Goal: Complete application form: Complete application form

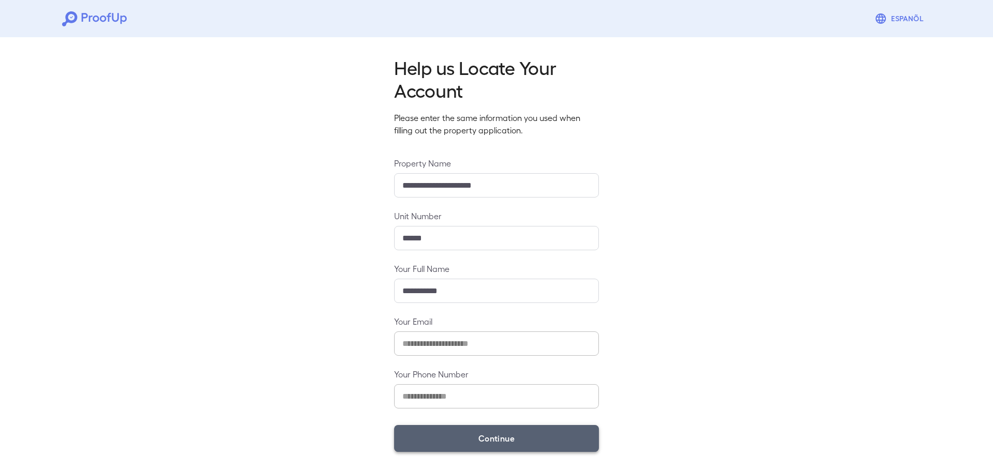
click at [510, 427] on button "Continue" at bounding box center [496, 438] width 205 height 27
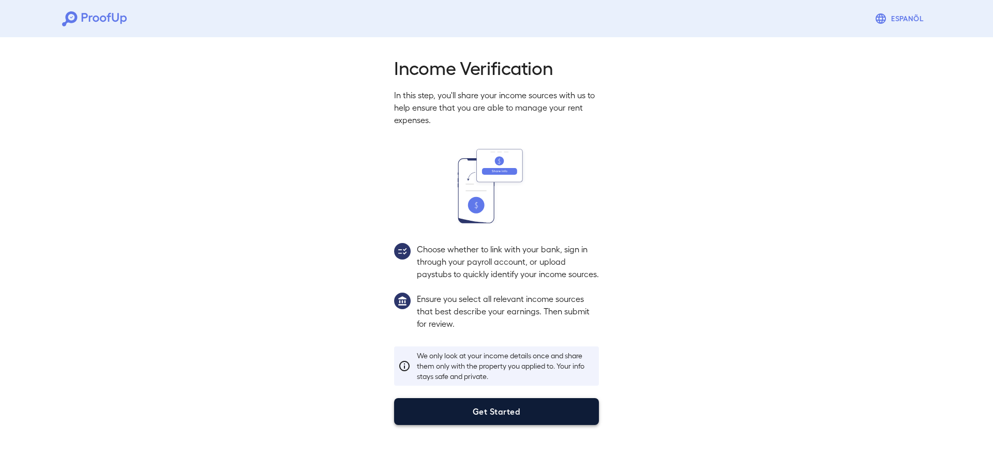
click at [504, 422] on button "Get Started" at bounding box center [496, 411] width 205 height 27
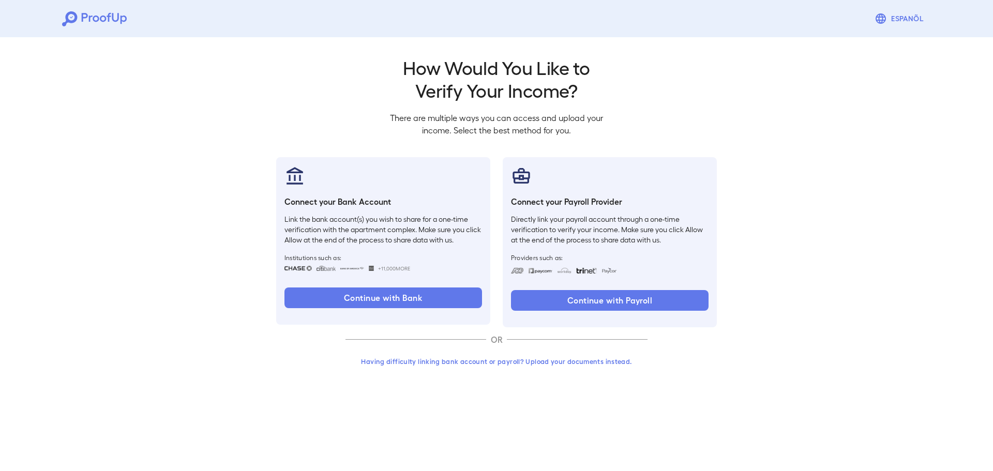
click at [487, 362] on button "Having difficulty linking bank account or payroll? Upload your documents instea…" at bounding box center [497, 361] width 302 height 19
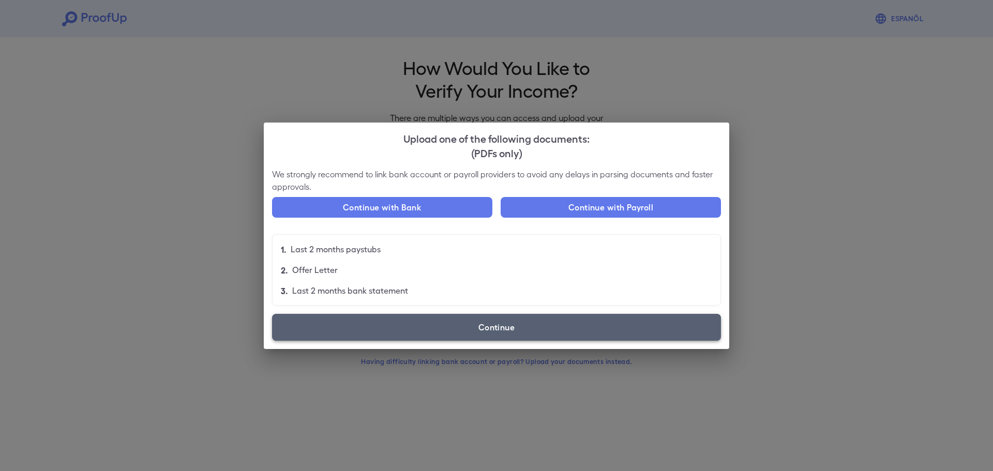
click at [426, 332] on label "Continue" at bounding box center [496, 327] width 449 height 27
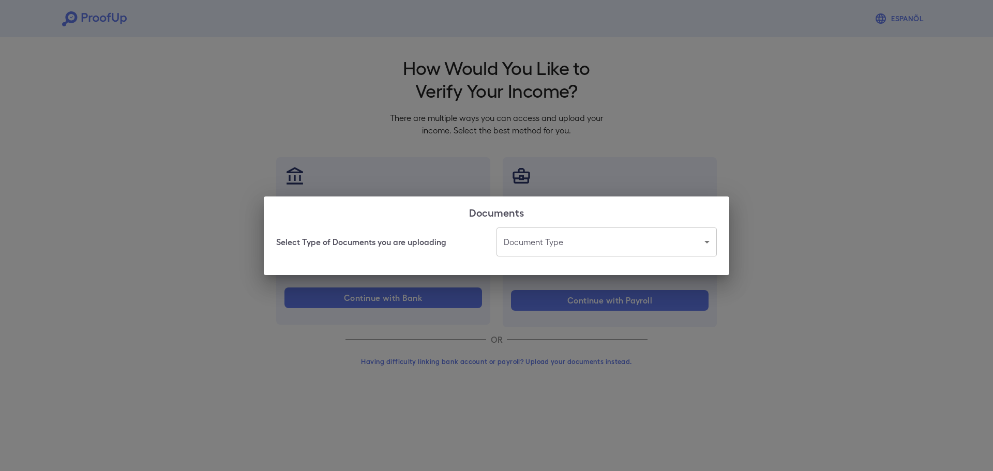
click at [584, 235] on body "Espanõl Go back How Would You Like to Verify Your Income? There are multiple wa…" at bounding box center [496, 197] width 993 height 395
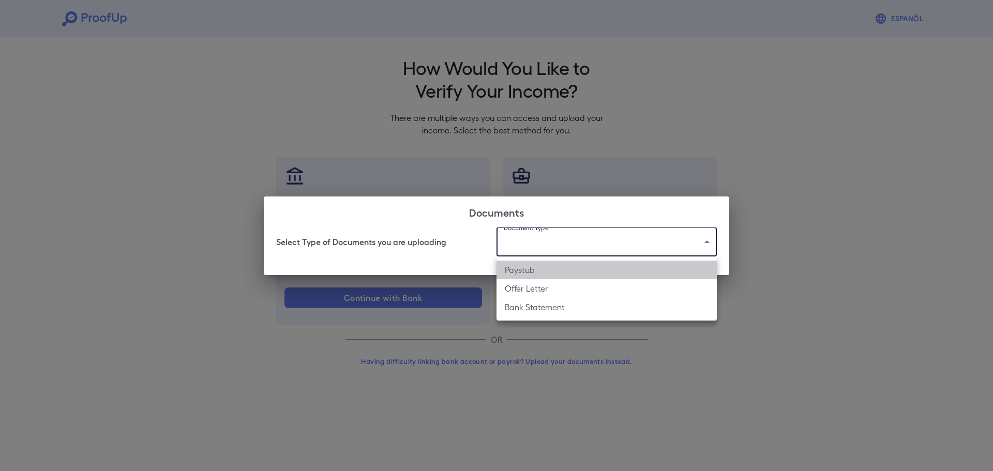
click at [534, 278] on li "Paystub" at bounding box center [607, 270] width 220 height 19
type input "*******"
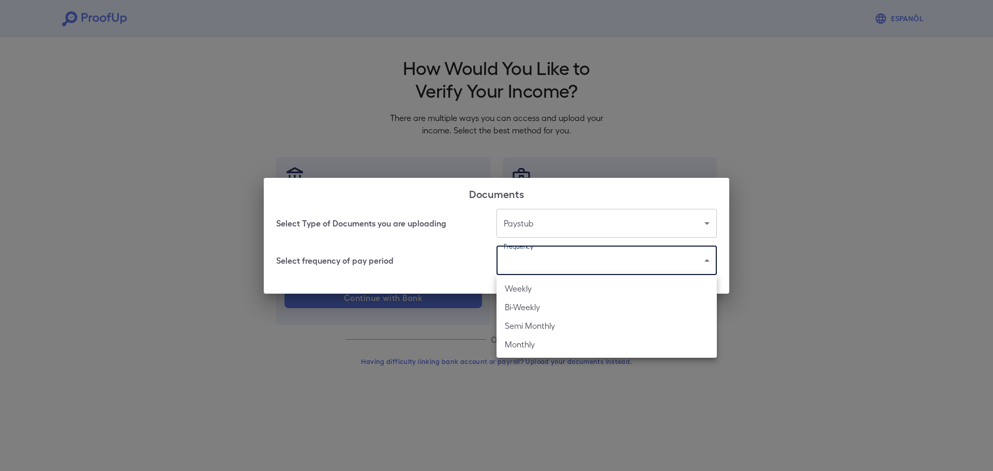
click at [543, 260] on body "Espanõl Go back How Would You Like to Verify Your Income? There are multiple wa…" at bounding box center [496, 197] width 993 height 395
click at [544, 285] on li "Weekly" at bounding box center [607, 288] width 220 height 19
type input "******"
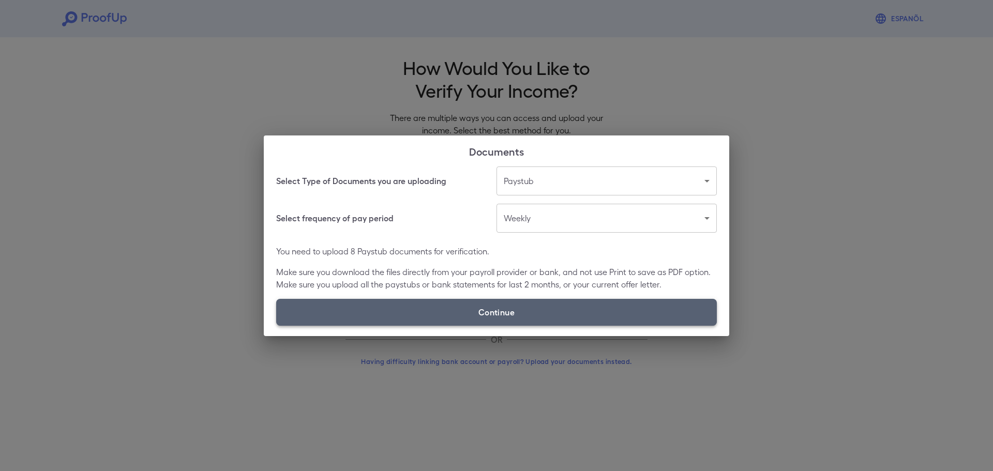
click at [520, 308] on label "Continue" at bounding box center [496, 312] width 441 height 27
click at [277, 325] on input "Continue" at bounding box center [276, 325] width 1 height 1
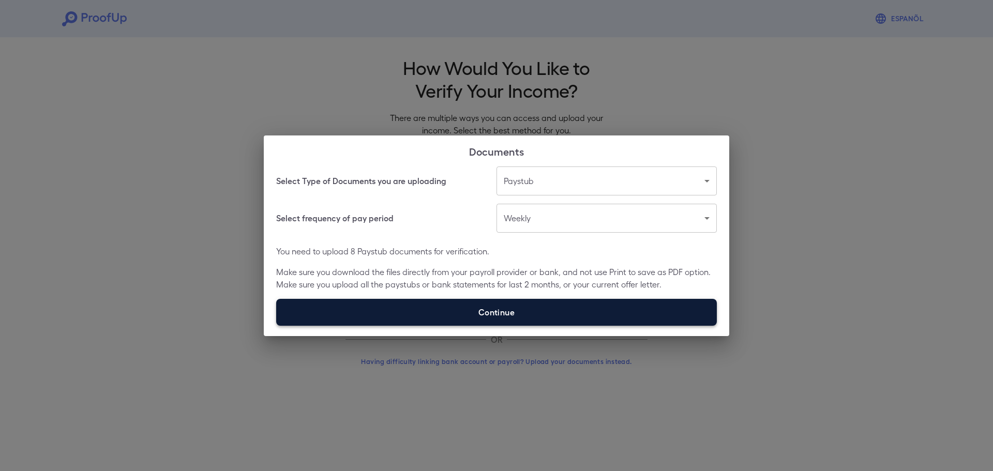
type input "**********"
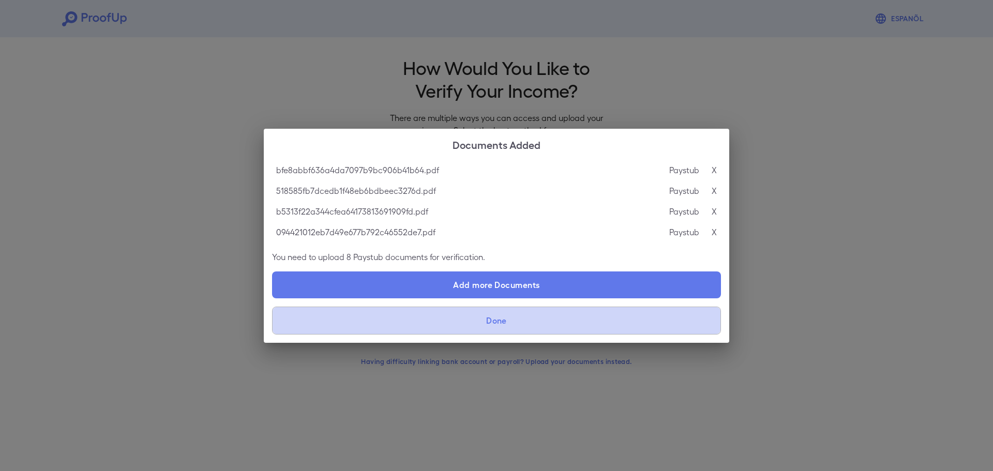
drag, startPoint x: 496, startPoint y: 312, endPoint x: 496, endPoint y: 337, distance: 24.8
click at [496, 337] on div "bfe8abbf636a4da7097b9bc906b41b64.pdf Paystub X 518585fb7dcedb1f48eb6bdbeec3276d…" at bounding box center [497, 251] width 466 height 183
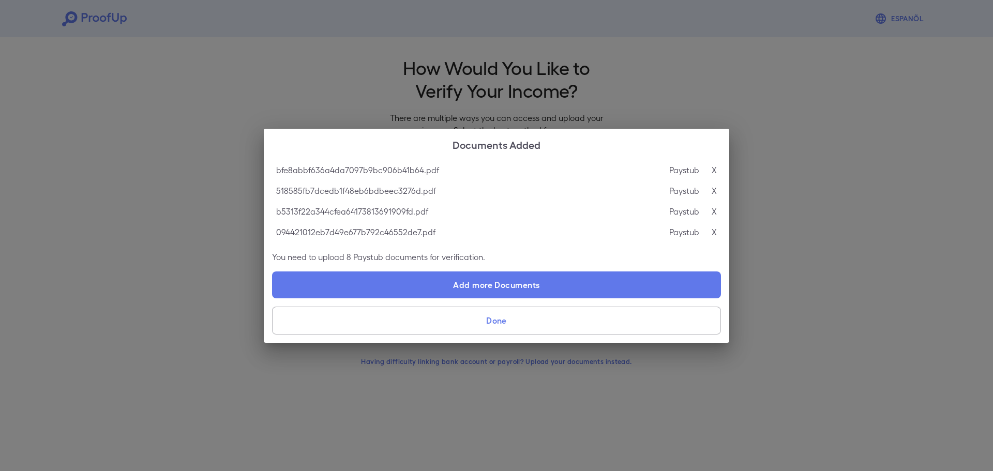
click at [497, 325] on button "Done" at bounding box center [496, 321] width 449 height 28
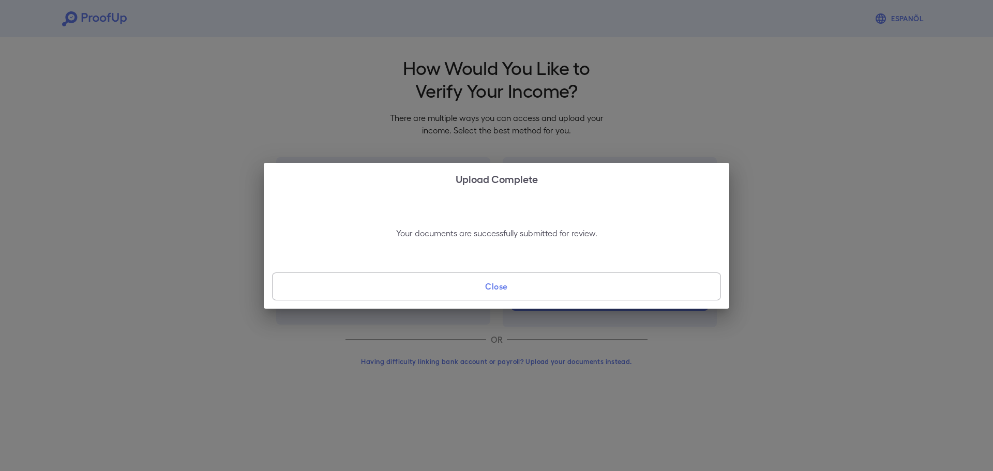
click at [481, 291] on button "Close" at bounding box center [496, 287] width 449 height 28
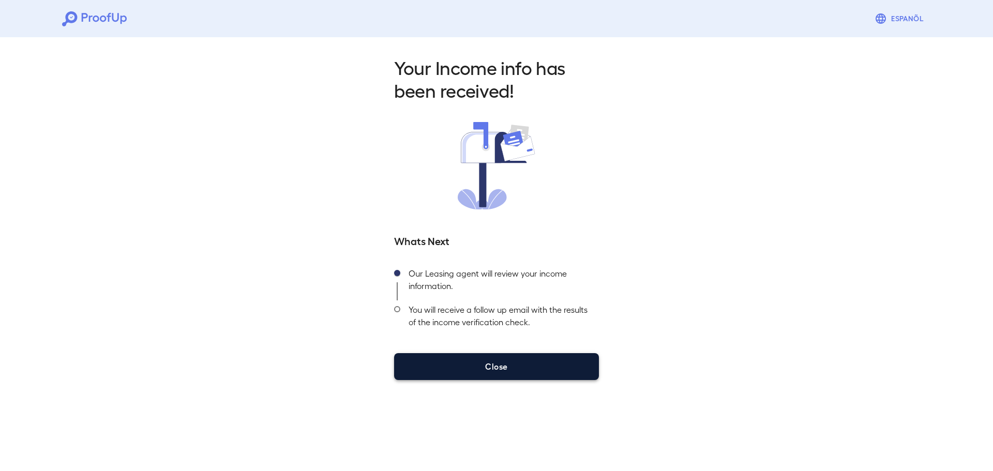
click at [536, 359] on button "Close" at bounding box center [496, 366] width 205 height 27
